Goal: Entertainment & Leisure: Consume media (video, audio)

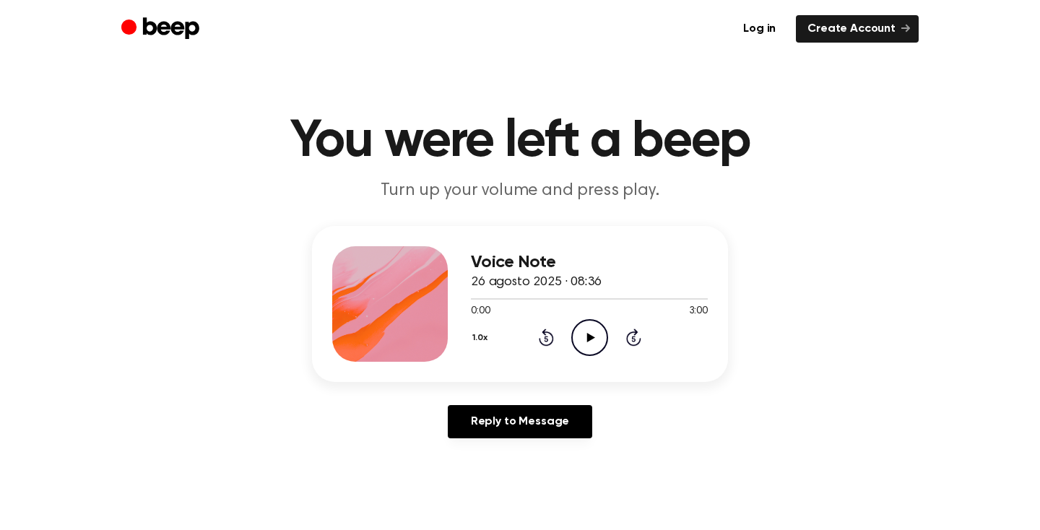
click at [591, 342] on icon "Play Audio" at bounding box center [589, 337] width 37 height 37
click at [533, 343] on div "1.0x Rewind 5 seconds Pause Audio Skip 5 seconds" at bounding box center [589, 337] width 237 height 37
click at [546, 335] on icon "Rewind 5 seconds" at bounding box center [546, 337] width 16 height 19
click at [544, 332] on icon at bounding box center [546, 337] width 15 height 17
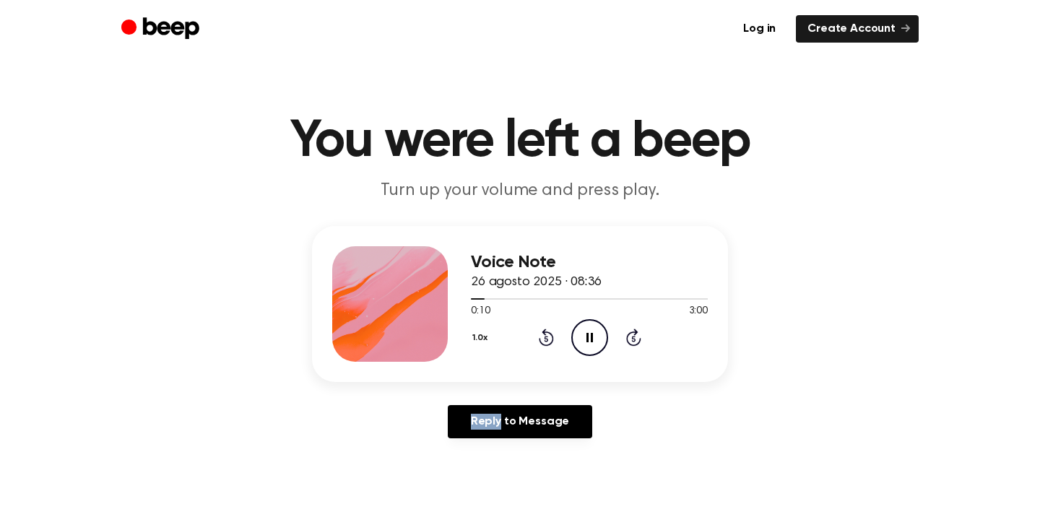
click at [544, 332] on icon at bounding box center [546, 337] width 15 height 17
click at [545, 333] on icon "Rewind 5 seconds" at bounding box center [546, 337] width 16 height 19
click at [545, 333] on icon at bounding box center [546, 337] width 15 height 17
click at [535, 333] on div "1.0x Rewind 5 seconds Play Audio Skip 5 seconds" at bounding box center [589, 337] width 237 height 37
click at [587, 339] on icon at bounding box center [591, 337] width 8 height 9
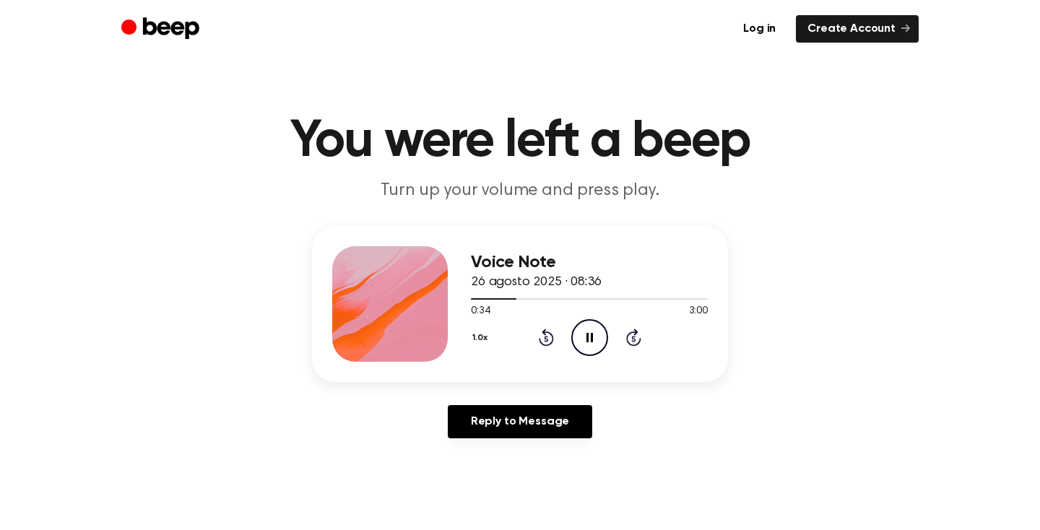
click at [587, 339] on icon at bounding box center [590, 337] width 7 height 9
click at [587, 339] on icon at bounding box center [591, 337] width 8 height 9
click at [591, 339] on icon at bounding box center [590, 337] width 7 height 9
click at [546, 344] on icon at bounding box center [546, 337] width 15 height 17
click at [593, 335] on icon "Play Audio" at bounding box center [589, 337] width 37 height 37
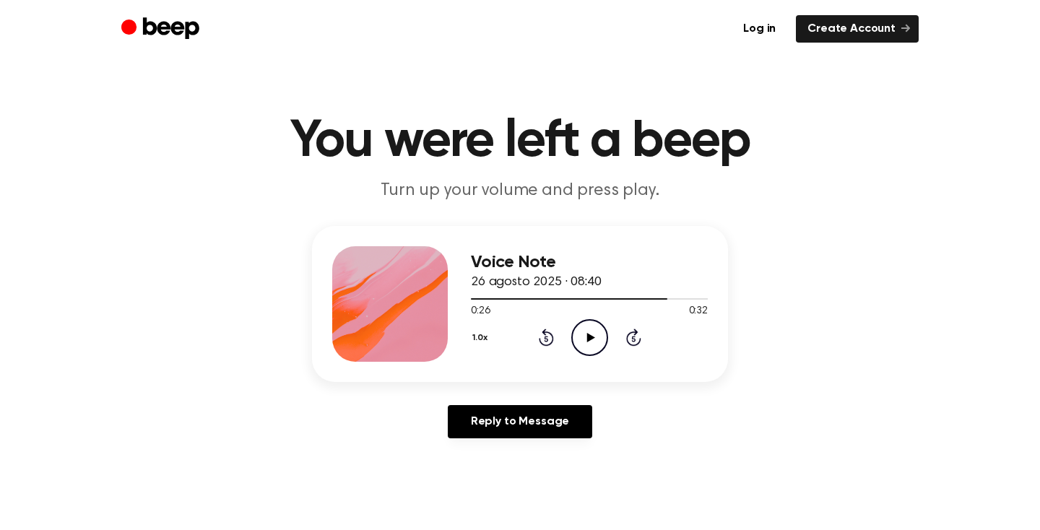
click at [555, 336] on div "1.0x Rewind 5 seconds Play Audio Skip 5 seconds" at bounding box center [589, 337] width 237 height 37
click at [542, 336] on icon "Rewind 5 seconds" at bounding box center [546, 337] width 16 height 19
